Goal: Use online tool/utility: Utilize a website feature to perform a specific function

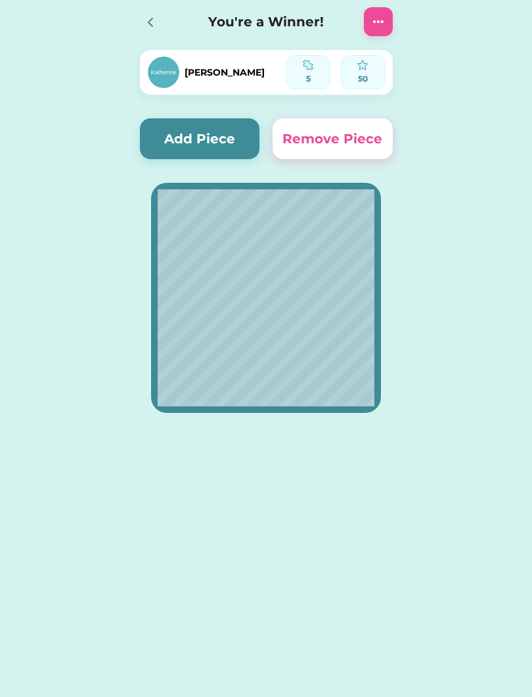
click at [216, 136] on button "Add Piece" at bounding box center [200, 138] width 120 height 41
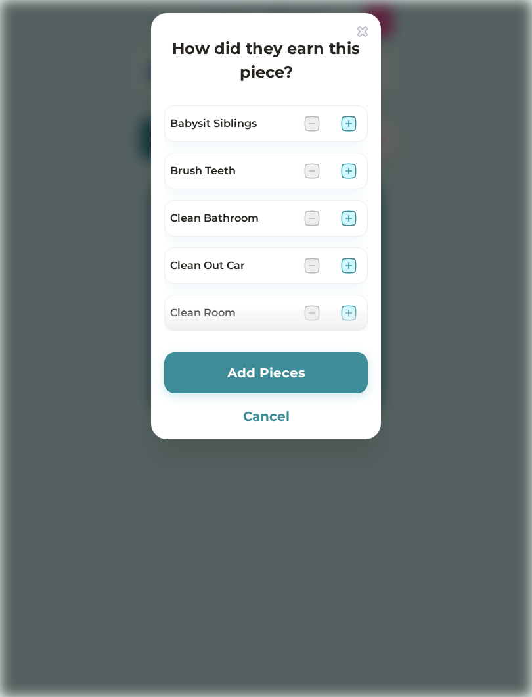
click at [9, 335] on div at bounding box center [266, 348] width 532 height 697
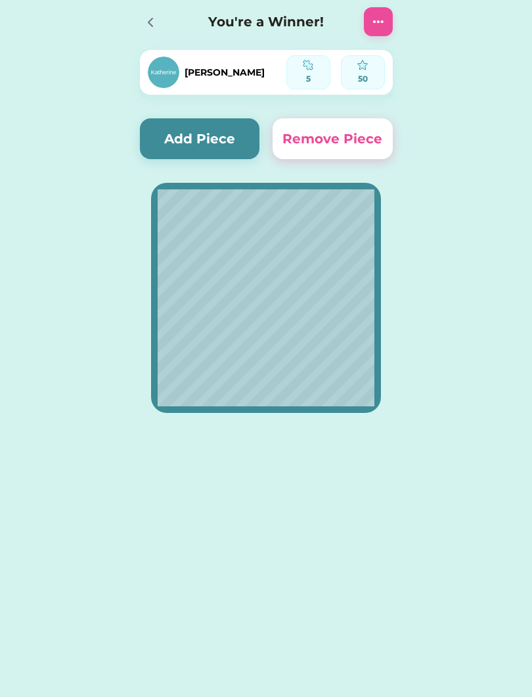
click at [225, 133] on button "Add Piece" at bounding box center [200, 138] width 120 height 41
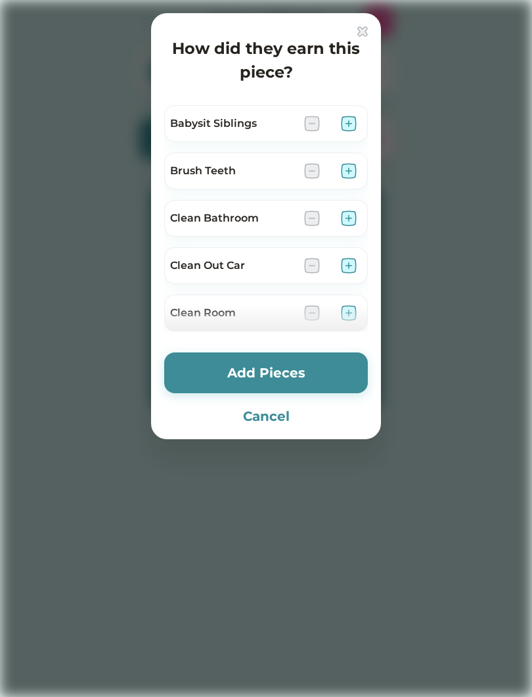
click at [355, 167] on img at bounding box center [349, 171] width 16 height 16
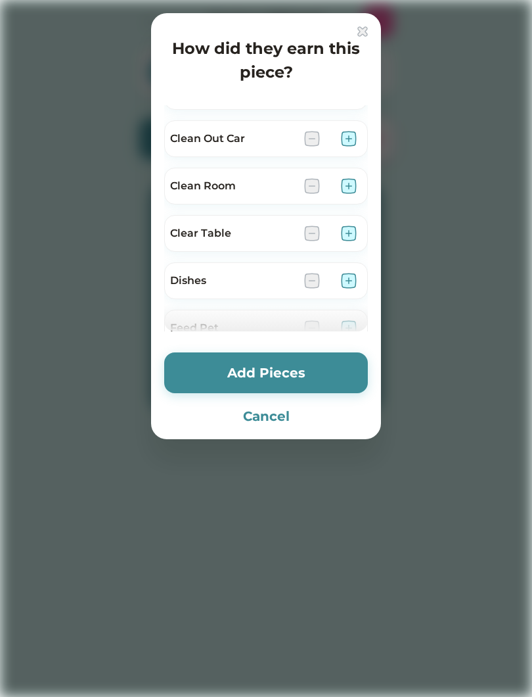
scroll to position [130, 0]
click at [353, 231] on img at bounding box center [349, 230] width 16 height 16
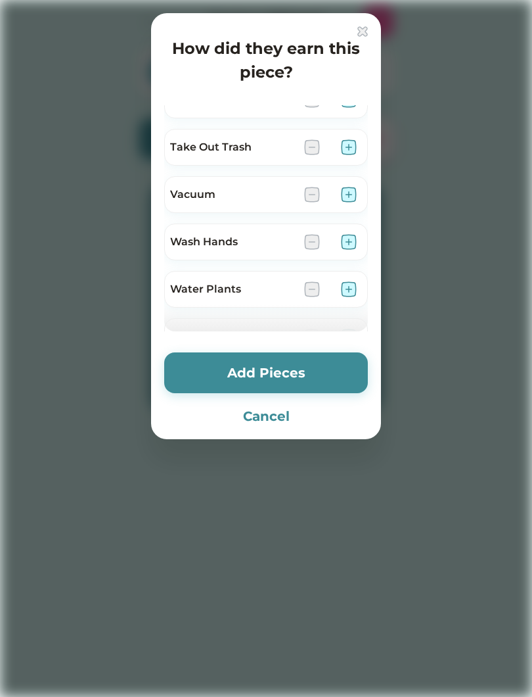
scroll to position [880, 0]
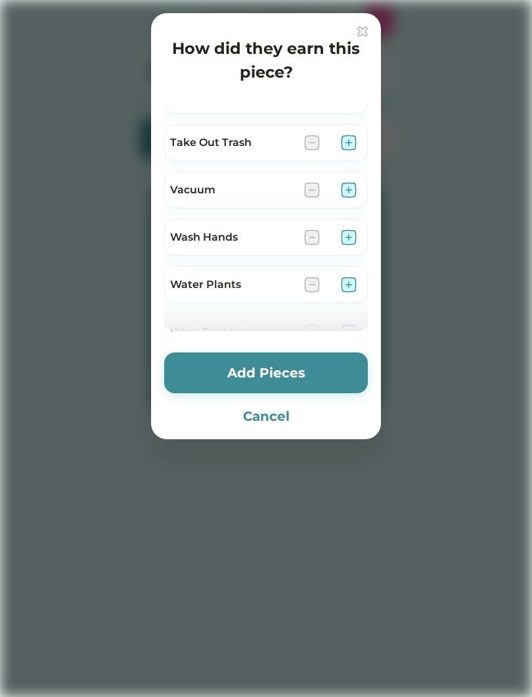
click at [354, 237] on img at bounding box center [349, 237] width 16 height 16
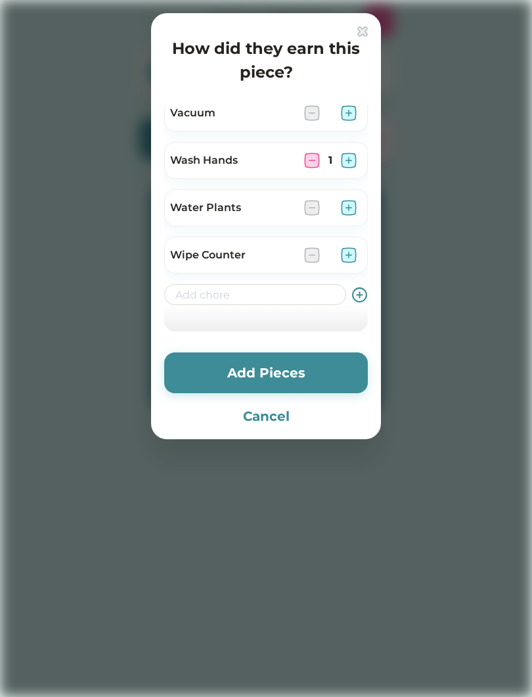
scroll to position [957, 0]
click at [352, 254] on img at bounding box center [349, 255] width 16 height 16
click at [321, 377] on button "Add Pieces" at bounding box center [266, 372] width 204 height 41
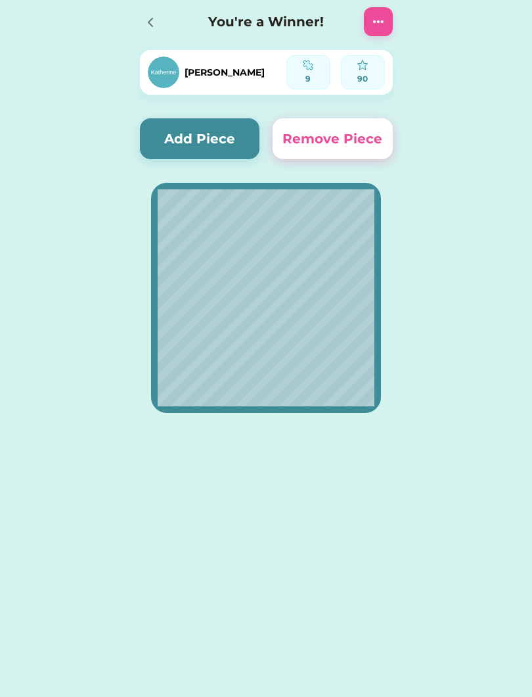
click at [254, 136] on button "Add Piece" at bounding box center [200, 138] width 120 height 41
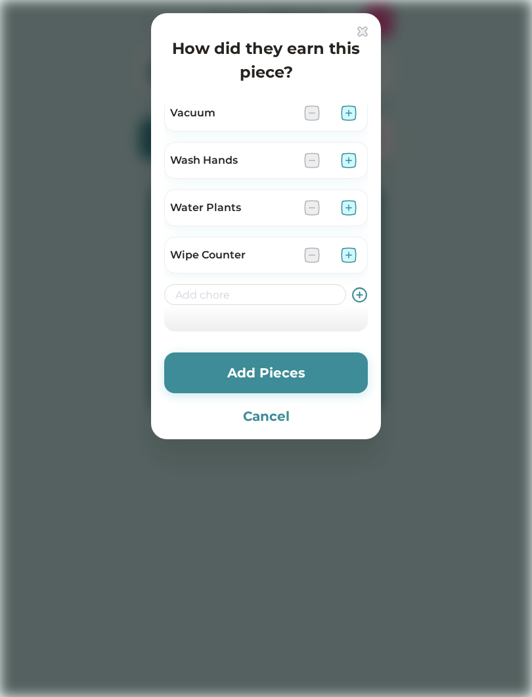
click at [465, 114] on div at bounding box center [266, 348] width 532 height 697
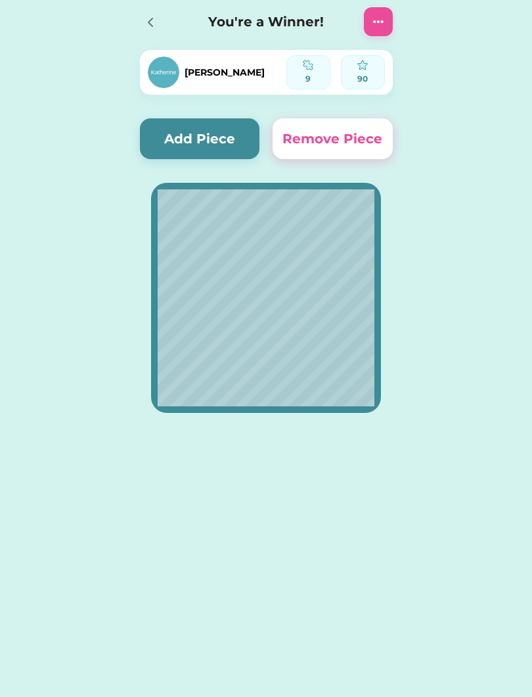
click at [220, 133] on button "Add Piece" at bounding box center [200, 138] width 120 height 41
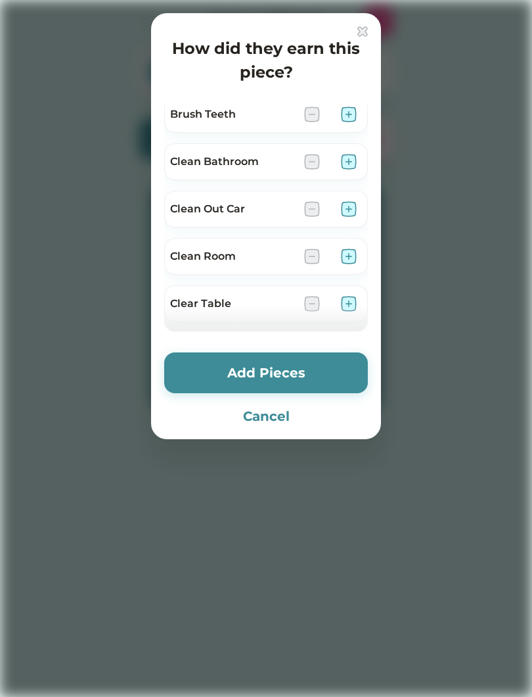
scroll to position [64, 0]
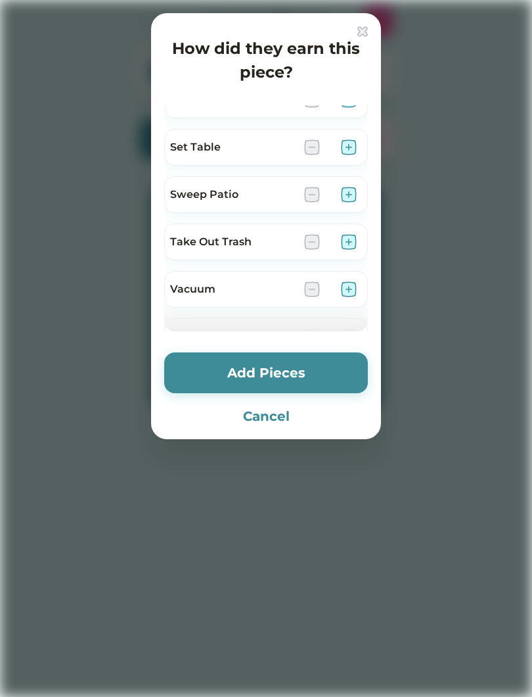
scroll to position [781, 0]
click at [354, 244] on img at bounding box center [349, 242] width 16 height 16
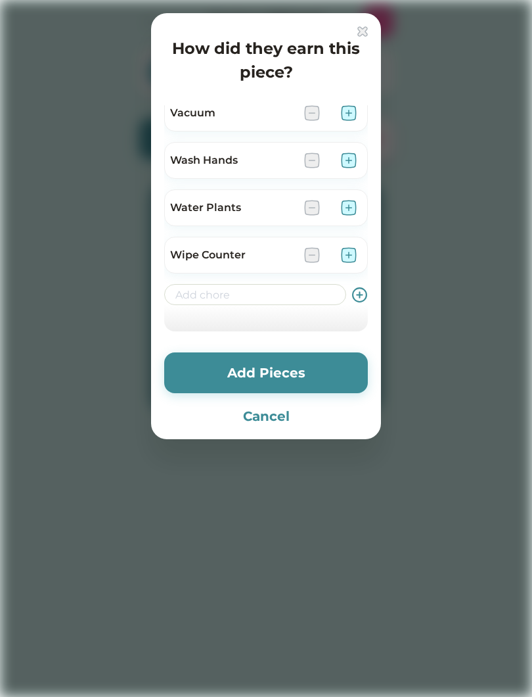
scroll to position [957, 0]
click at [333, 359] on button "Add Pieces" at bounding box center [266, 372] width 204 height 41
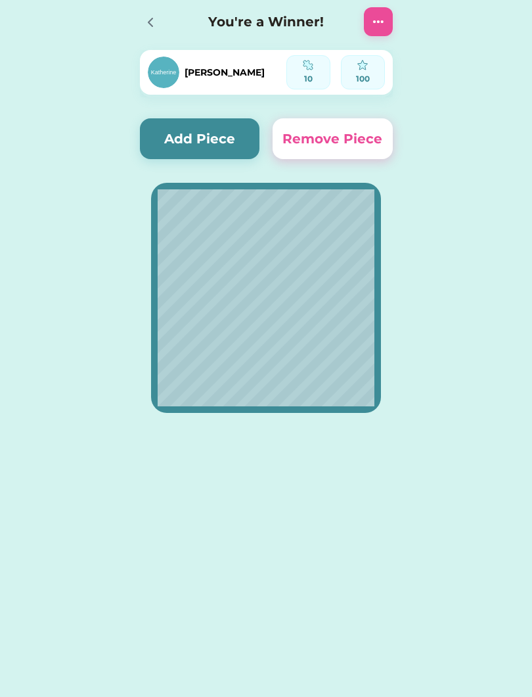
click at [204, 142] on button "Add Piece" at bounding box center [200, 138] width 120 height 41
